Goal: Task Accomplishment & Management: Complete application form

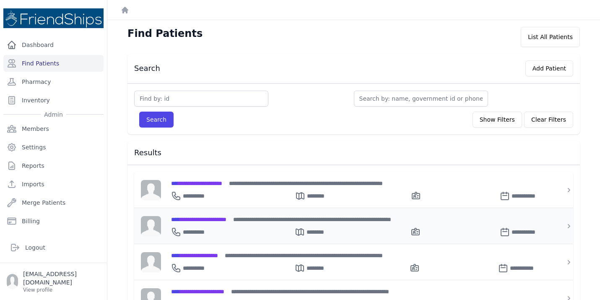
click at [197, 218] on span "**********" at bounding box center [198, 219] width 55 height 6
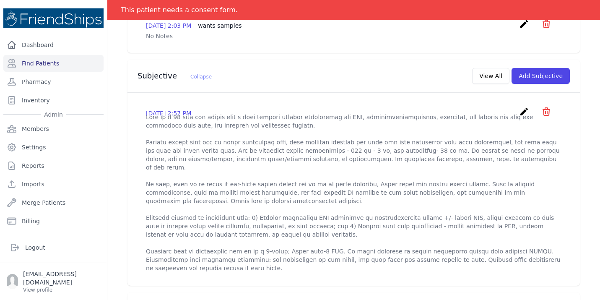
scroll to position [218, 0]
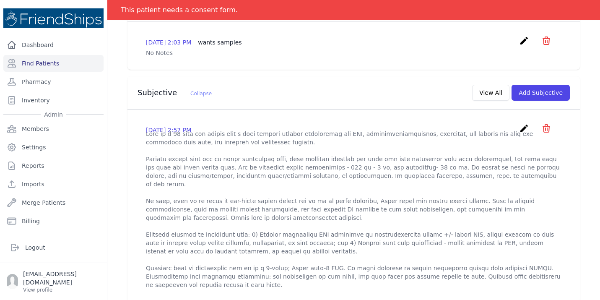
click at [521, 123] on icon "create" at bounding box center [524, 128] width 10 height 10
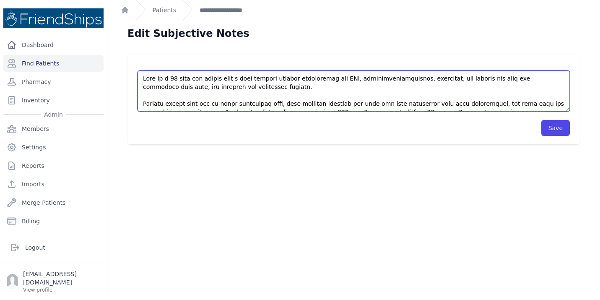
click at [167, 104] on textarea at bounding box center [354, 90] width 432 height 41
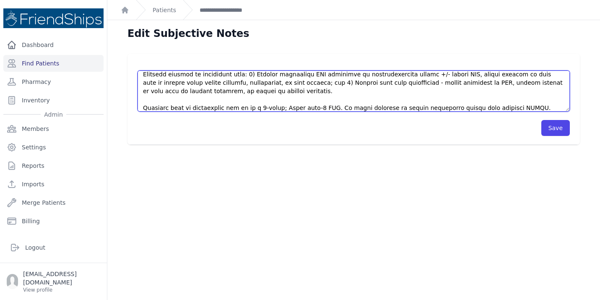
scroll to position [130, 0]
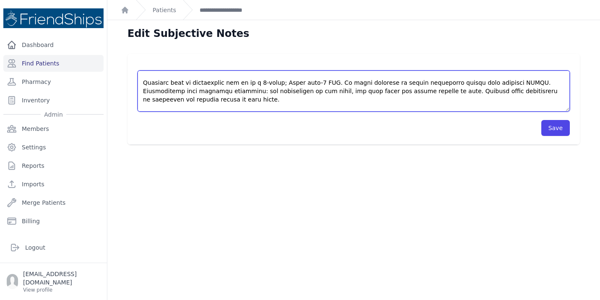
click at [208, 110] on textarea at bounding box center [354, 90] width 432 height 41
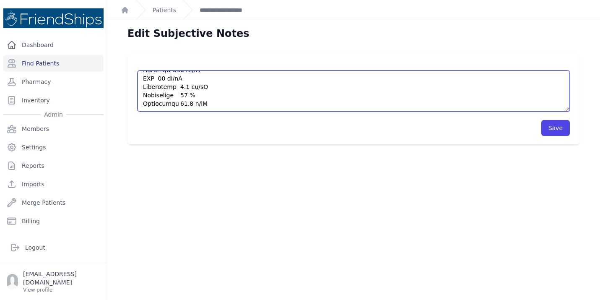
scroll to position [243, 0]
type textarea "This is a [DEMOGRAPHIC_DATA] [DEMOGRAPHIC_DATA] with a past medical history sig…"
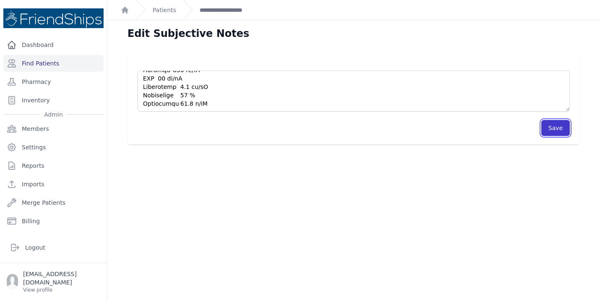
click at [565, 129] on button "Save" at bounding box center [555, 128] width 29 height 16
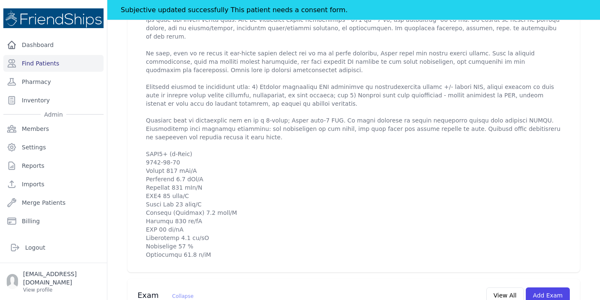
scroll to position [403, 0]
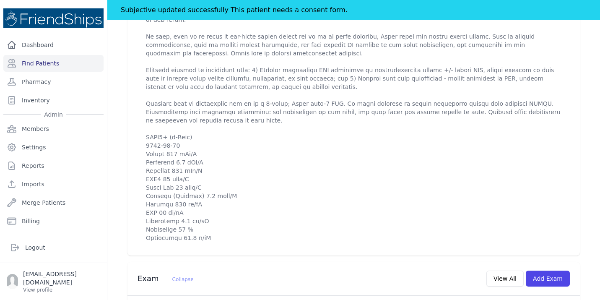
click at [333, 167] on p at bounding box center [354, 103] width 416 height 277
click at [355, 131] on p at bounding box center [354, 103] width 416 height 277
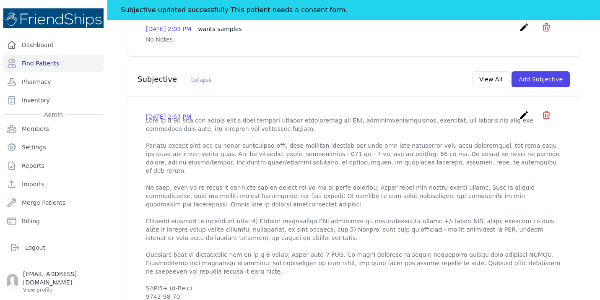
scroll to position [268, 0]
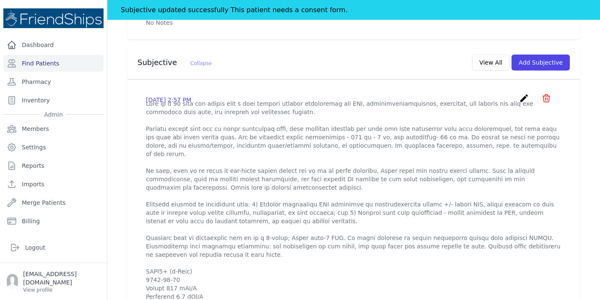
click at [526, 93] on icon "create" at bounding box center [524, 98] width 10 height 10
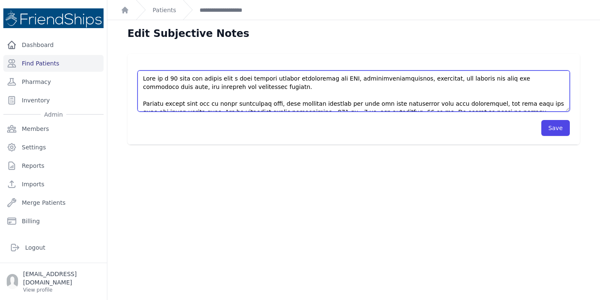
click at [361, 96] on textarea at bounding box center [354, 90] width 432 height 41
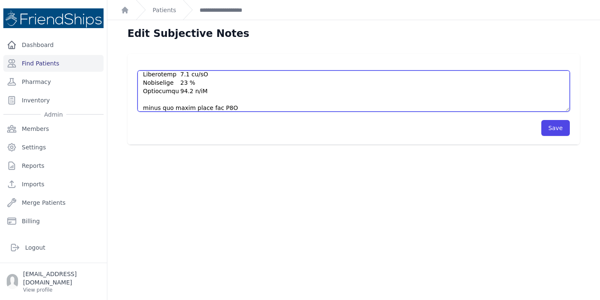
scroll to position [264, 0]
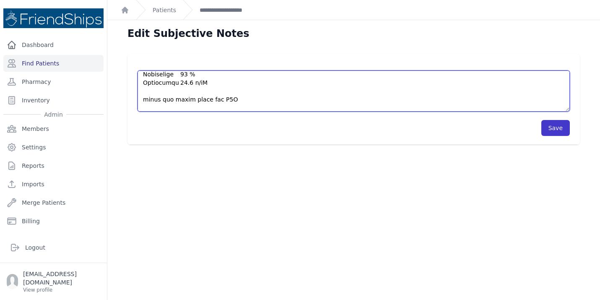
type textarea "This is a [DEMOGRAPHIC_DATA] [DEMOGRAPHIC_DATA] with a past medical history sig…"
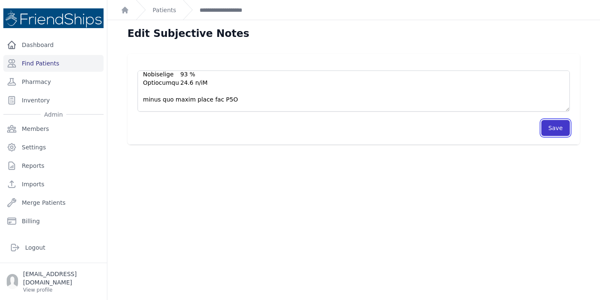
click at [556, 126] on button "Save" at bounding box center [555, 128] width 29 height 16
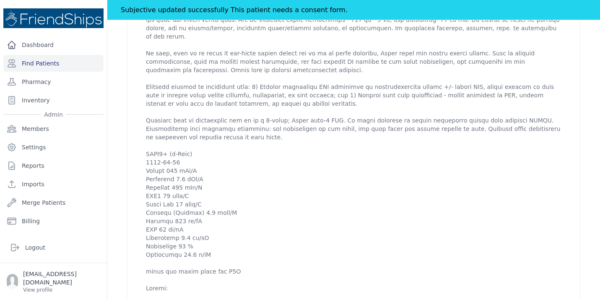
scroll to position [403, 0]
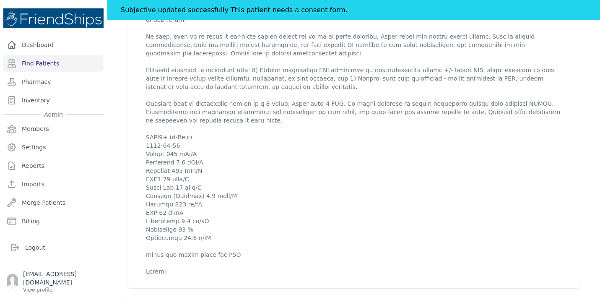
click at [318, 189] on p at bounding box center [354, 120] width 416 height 310
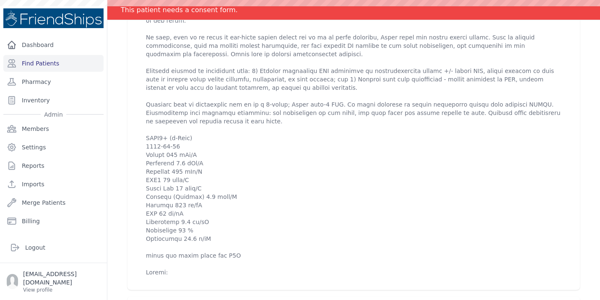
click at [240, 148] on p at bounding box center [354, 121] width 416 height 310
